Goal: Task Accomplishment & Management: Manage account settings

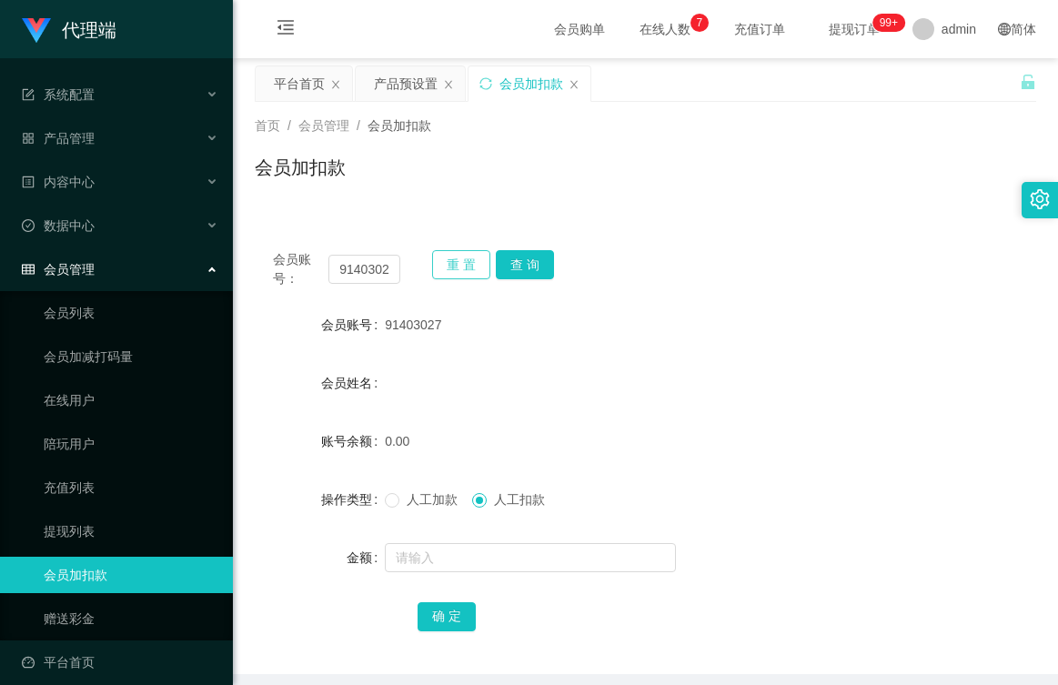
click at [448, 265] on button "重 置" at bounding box center [461, 264] width 58 height 29
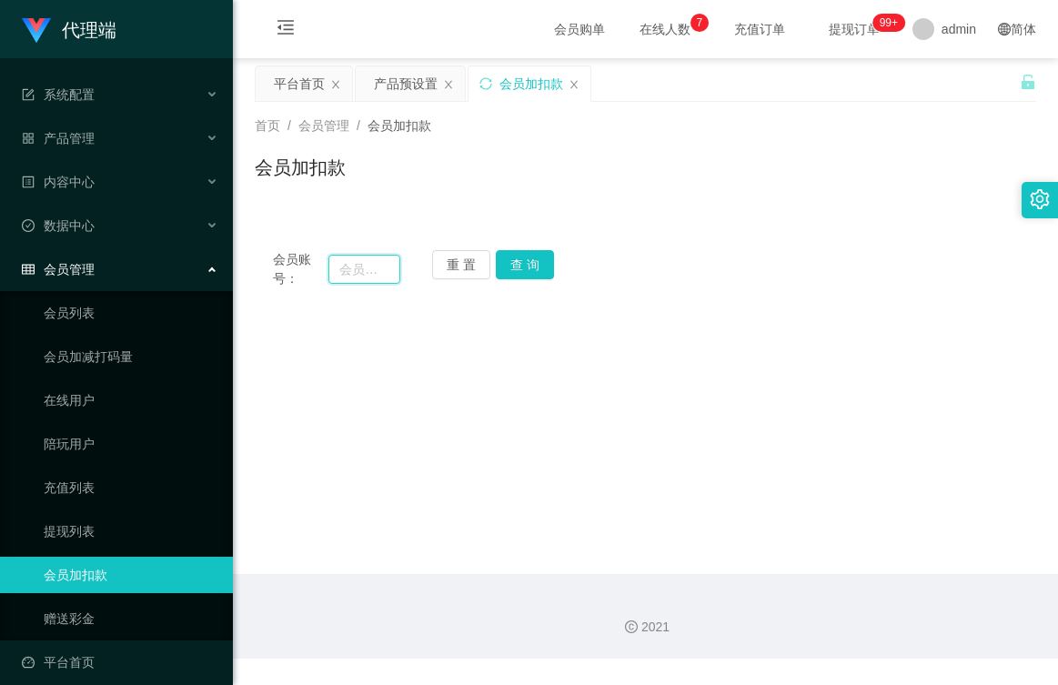
click at [364, 266] on input "text" at bounding box center [364, 269] width 72 height 29
type input "89201727"
drag, startPoint x: 546, startPoint y: 257, endPoint x: 534, endPoint y: 258, distance: 12.0
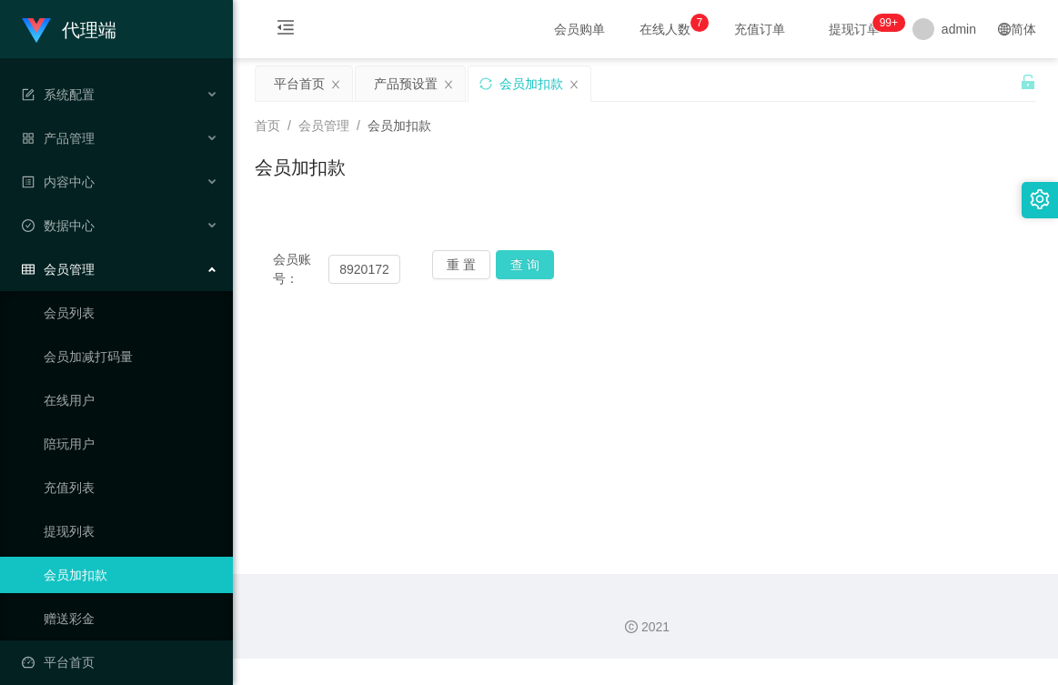
click at [542, 256] on button "查 询" at bounding box center [525, 264] width 58 height 29
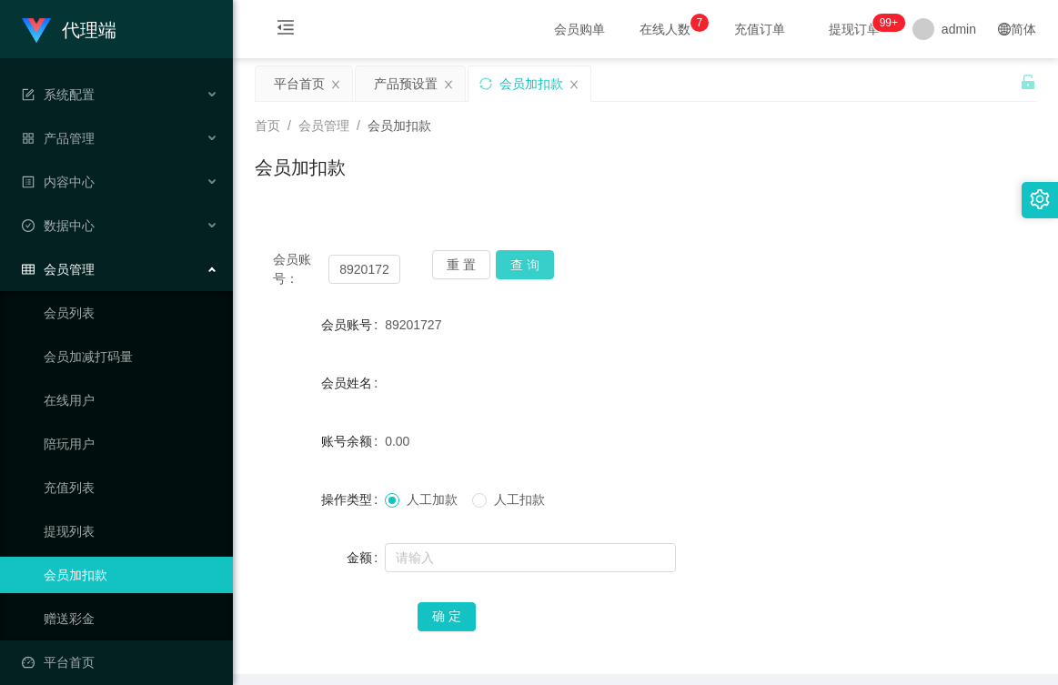
click at [515, 265] on button "查 询" at bounding box center [525, 264] width 58 height 29
click at [413, 438] on div "0.00" at bounding box center [613, 441] width 456 height 36
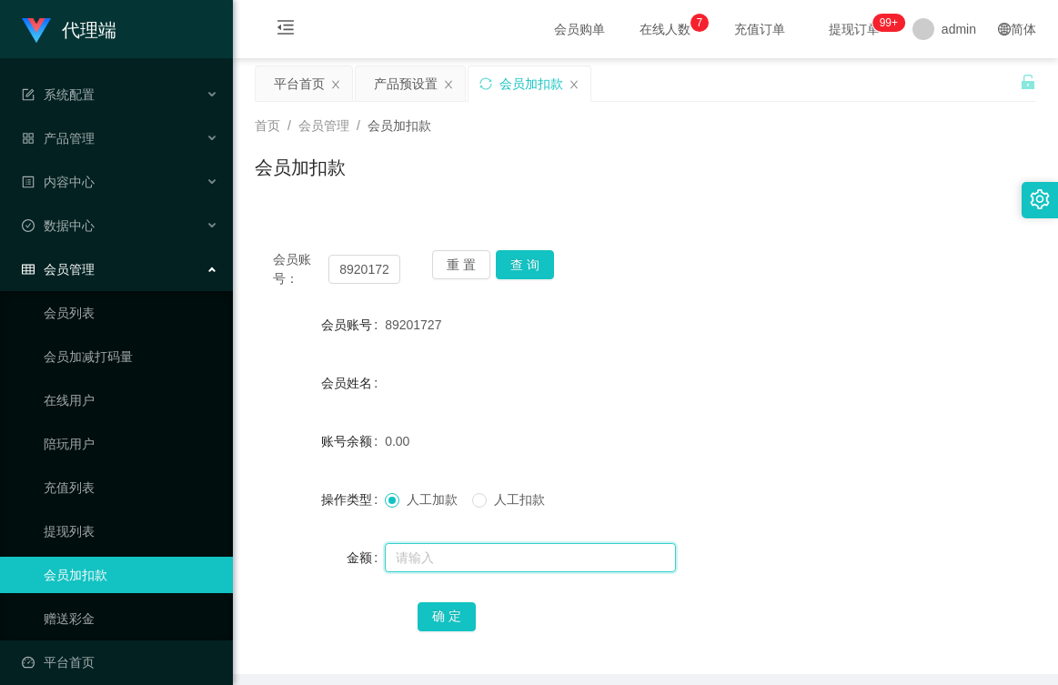
click at [452, 555] on input "text" at bounding box center [530, 557] width 291 height 29
type input "100"
click at [448, 629] on button "确 定" at bounding box center [447, 616] width 58 height 29
click at [415, 79] on div "产品预设置" at bounding box center [406, 83] width 64 height 35
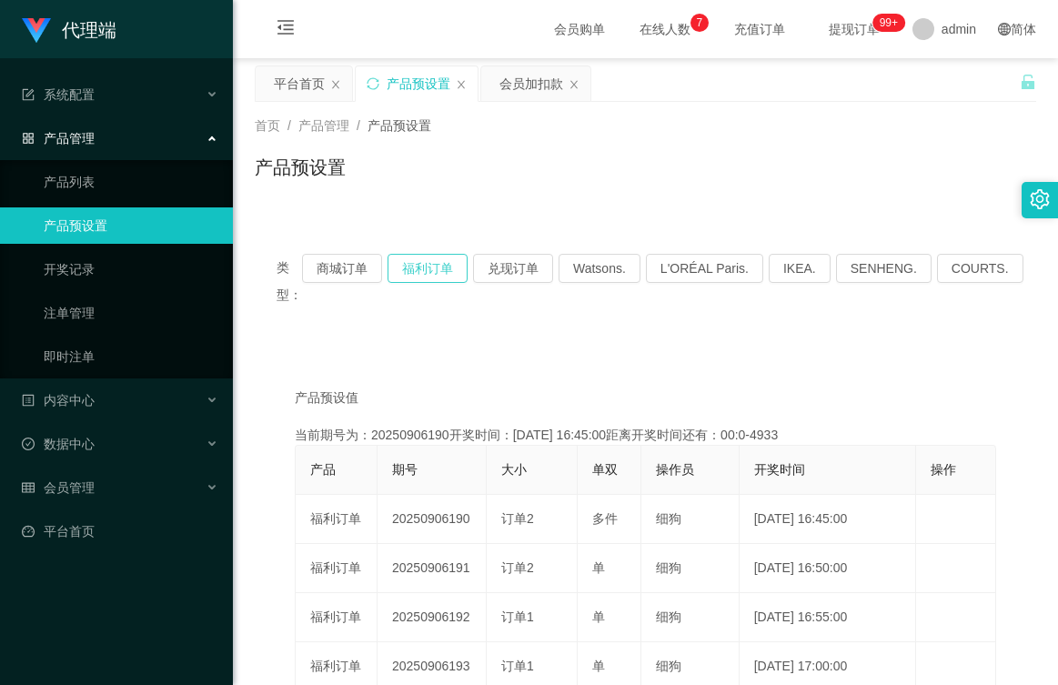
click at [433, 272] on button "福利订单" at bounding box center [428, 268] width 80 height 29
click at [435, 273] on button "福利订单" at bounding box center [428, 268] width 80 height 29
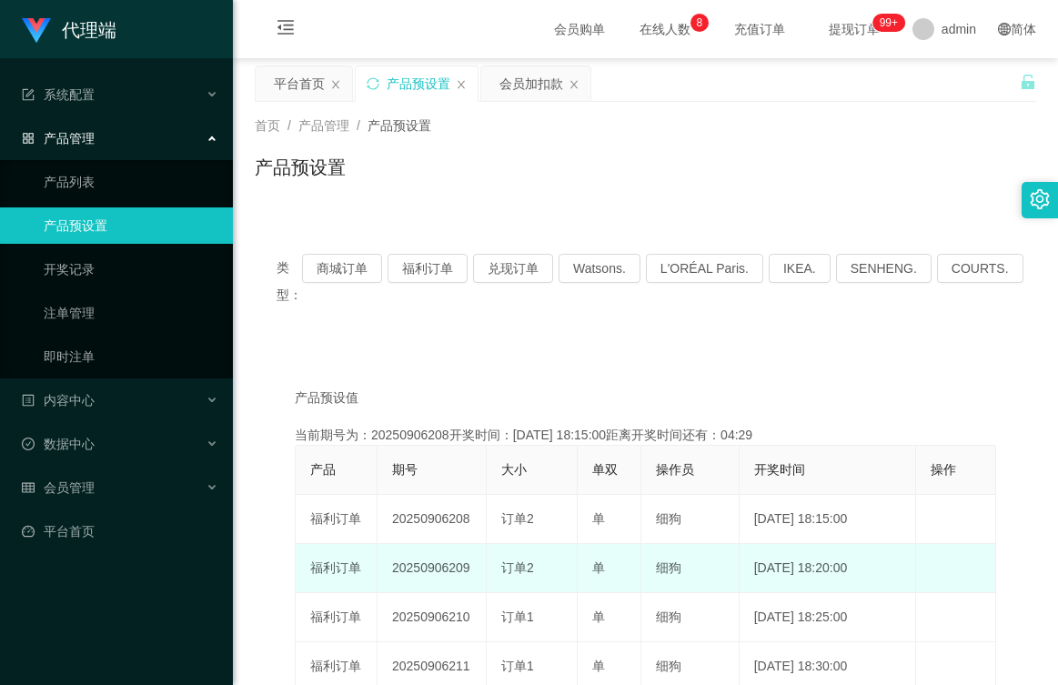
drag, startPoint x: 465, startPoint y: 563, endPoint x: 372, endPoint y: 570, distance: 93.0
click at [372, 570] on tr "福利订单 20250906209 订单2 单 细狗 [DATE] 18:20:00 编 辑 限制投注" at bounding box center [646, 568] width 701 height 49
drag, startPoint x: 372, startPoint y: 570, endPoint x: 428, endPoint y: 568, distance: 55.5
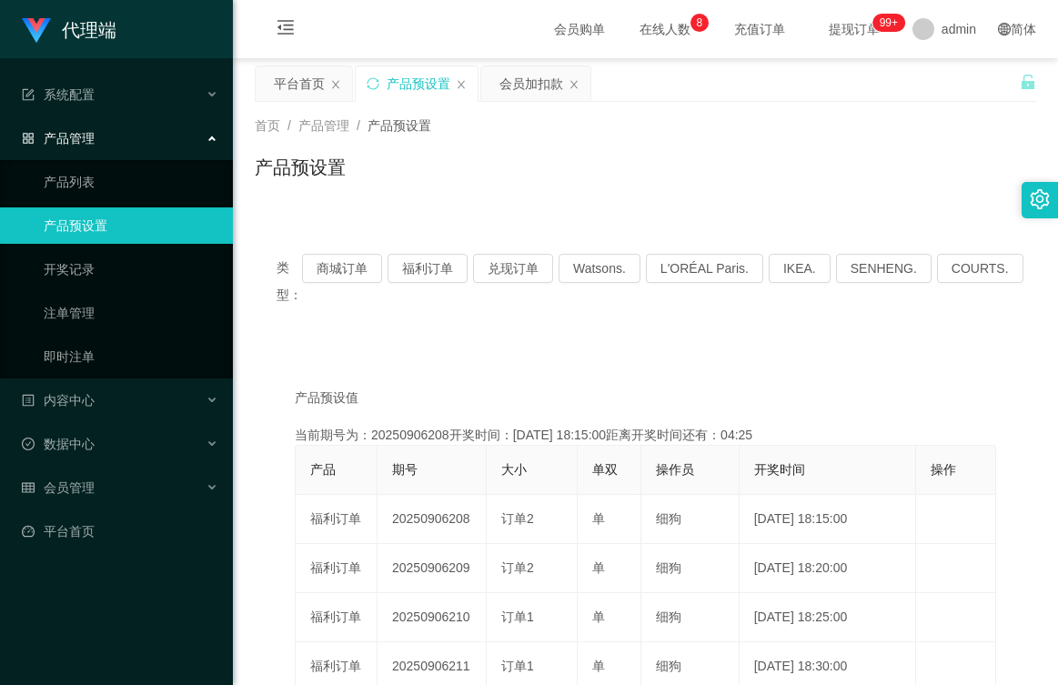
drag, startPoint x: 428, startPoint y: 568, endPoint x: 695, endPoint y: 388, distance: 322.5
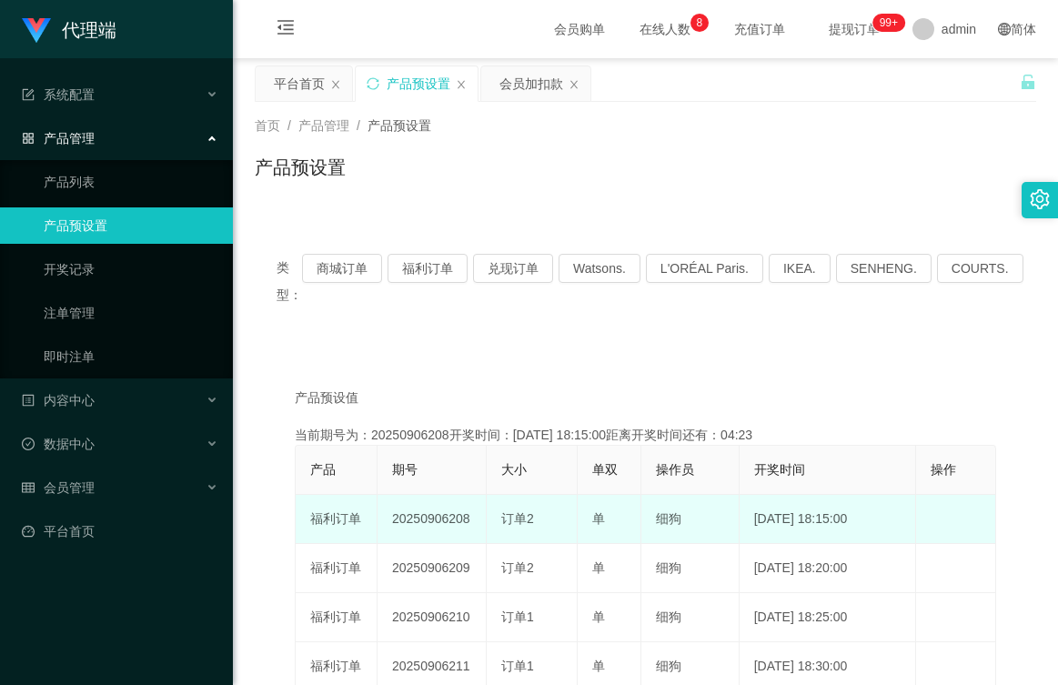
drag, startPoint x: 474, startPoint y: 520, endPoint x: 389, endPoint y: 519, distance: 84.6
click at [389, 519] on td "20250906208" at bounding box center [432, 519] width 109 height 49
drag, startPoint x: 389, startPoint y: 519, endPoint x: 425, endPoint y: 520, distance: 35.5
copy td "20250906208"
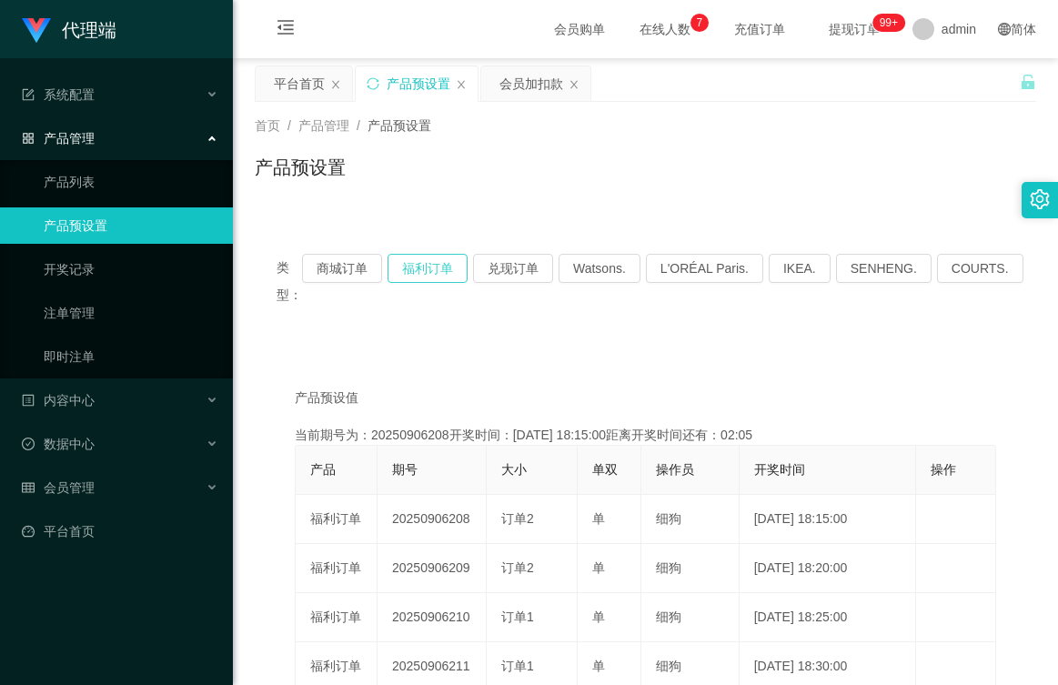
click at [435, 261] on button "福利订单" at bounding box center [428, 268] width 80 height 29
click at [451, 264] on button "福利订单" at bounding box center [428, 268] width 80 height 29
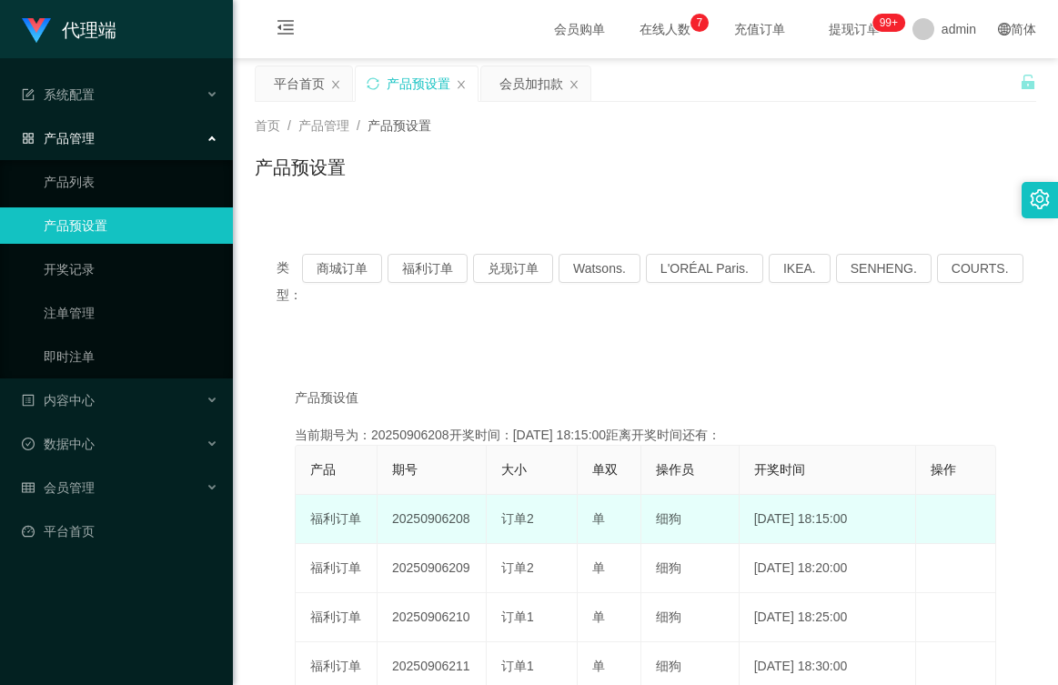
click at [444, 523] on td "20250906208" at bounding box center [432, 519] width 109 height 49
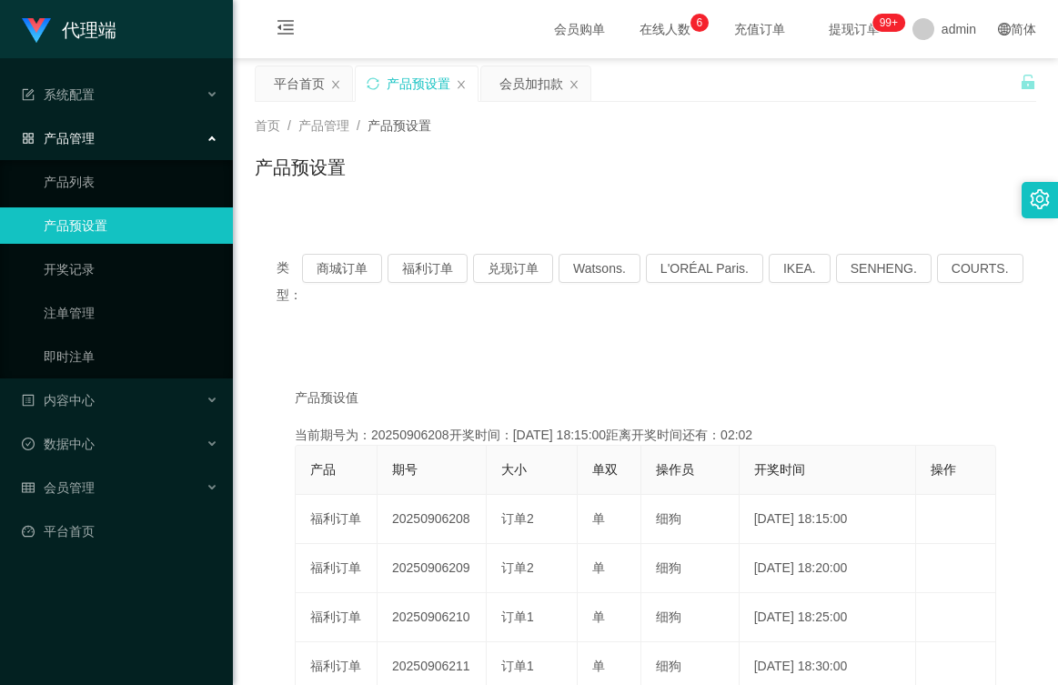
drag, startPoint x: 399, startPoint y: 365, endPoint x: 418, endPoint y: 368, distance: 18.4
click at [86, 490] on span "会员管理" at bounding box center [58, 487] width 73 height 15
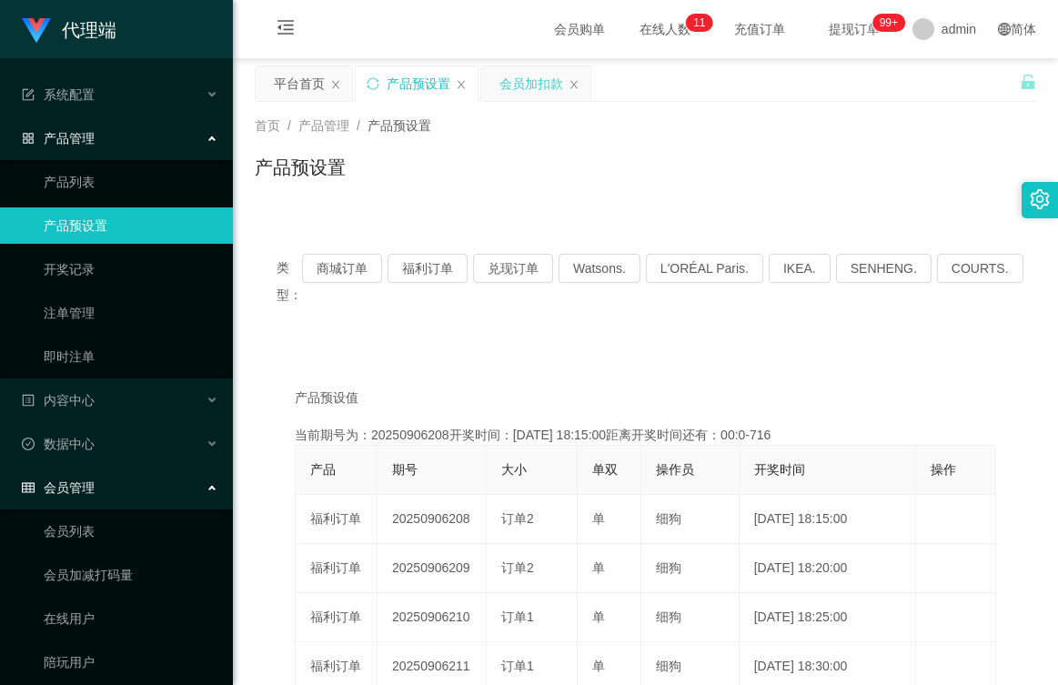
click at [521, 66] on div "会员加扣款" at bounding box center [532, 83] width 64 height 35
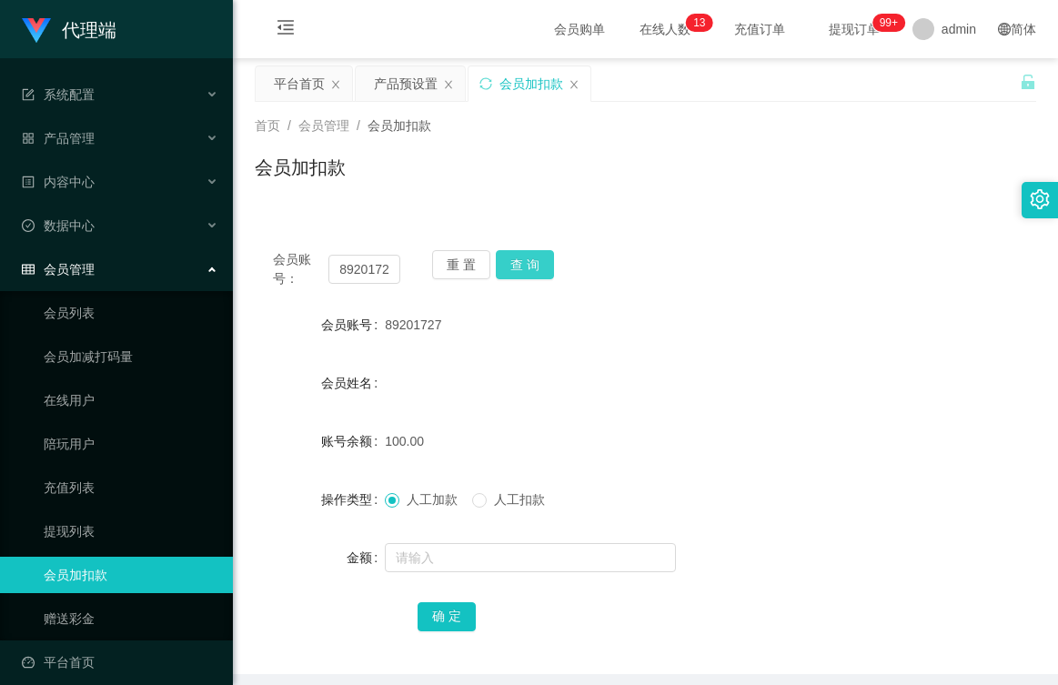
click at [530, 258] on button "查 询" at bounding box center [525, 264] width 58 height 29
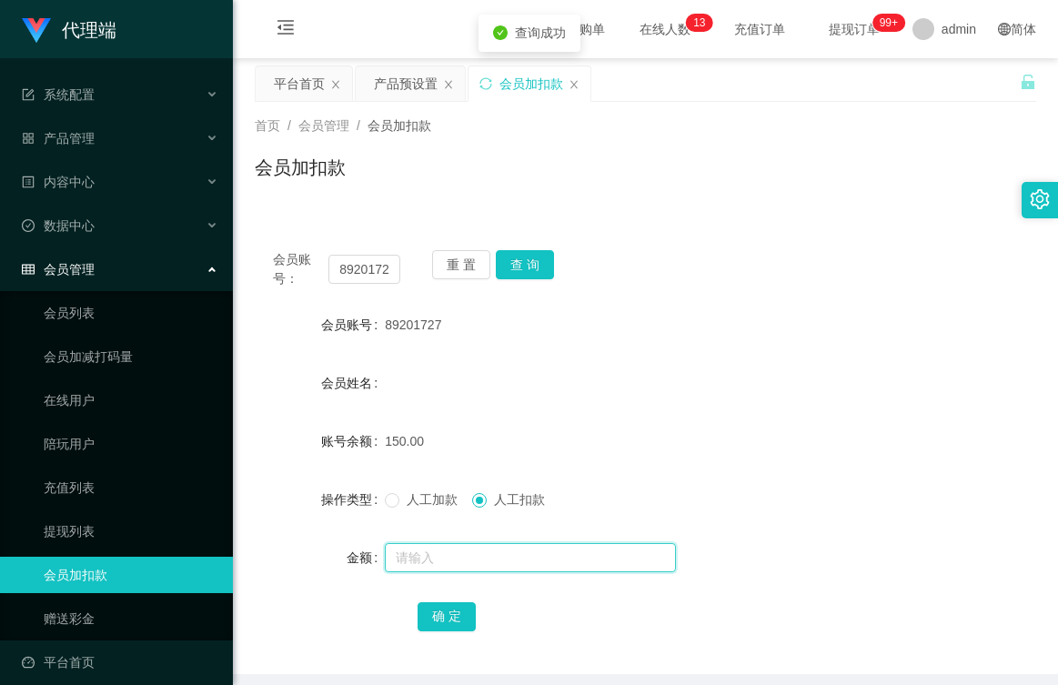
click at [469, 567] on input "text" at bounding box center [530, 557] width 291 height 29
type input "150"
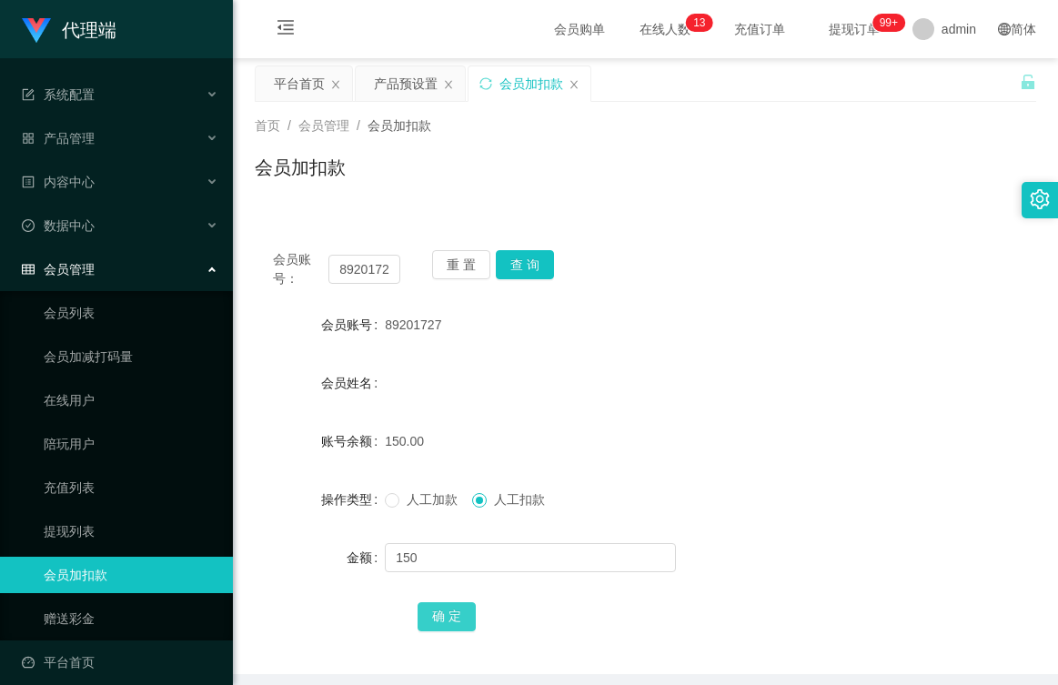
click at [437, 616] on button "确 定" at bounding box center [447, 616] width 58 height 29
